Goal: Navigation & Orientation: Find specific page/section

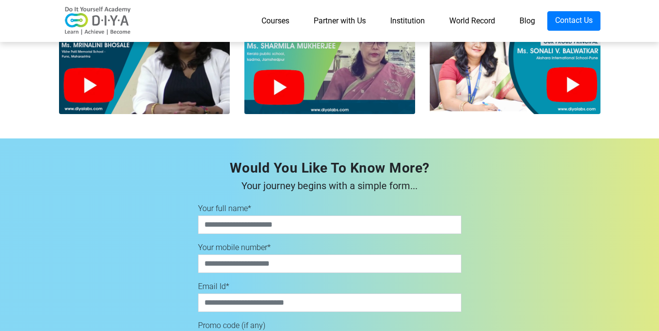
scroll to position [2438, 0]
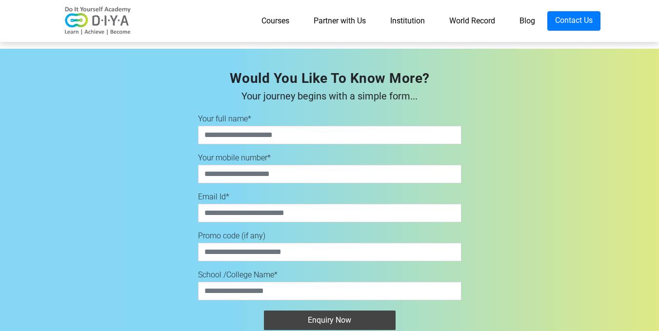
click at [405, 20] on link "Institution" at bounding box center [407, 21] width 59 height 20
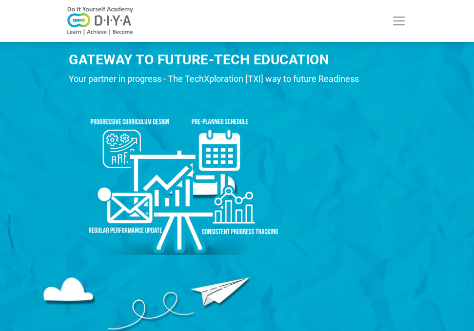
click at [92, 7] on img at bounding box center [100, 20] width 78 height 29
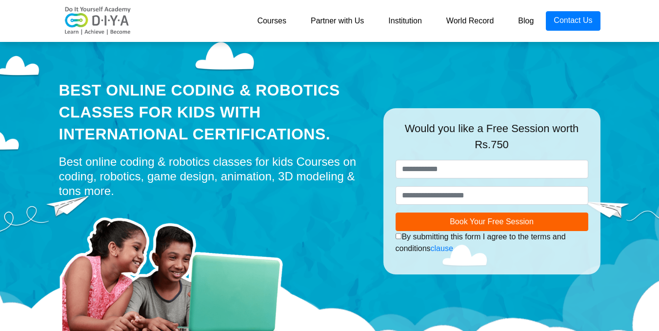
click at [416, 19] on link "Institution" at bounding box center [405, 21] width 58 height 20
